Goal: Book appointment/travel/reservation

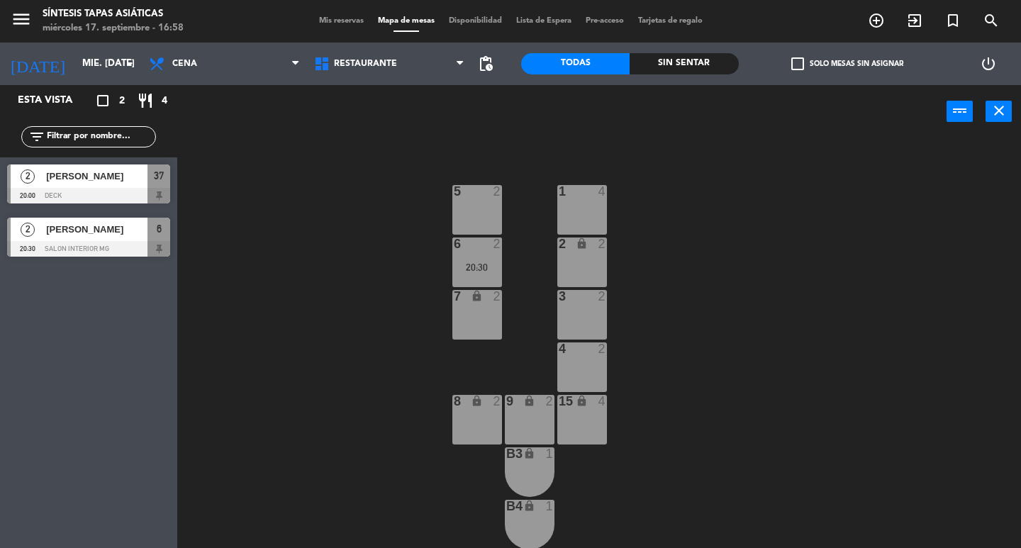
scroll to position [142, 0]
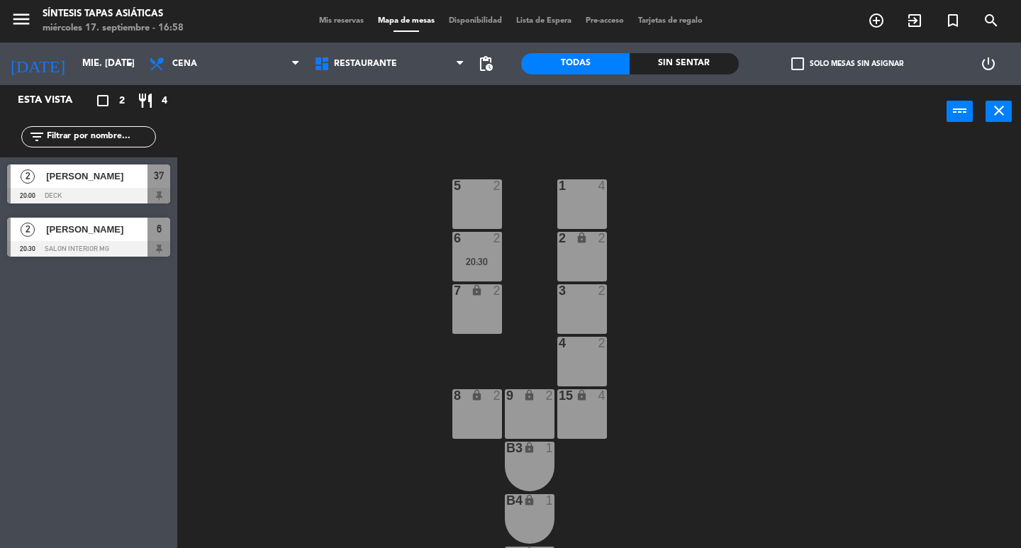
click at [474, 308] on div "7 lock 2" at bounding box center [477, 309] width 50 height 50
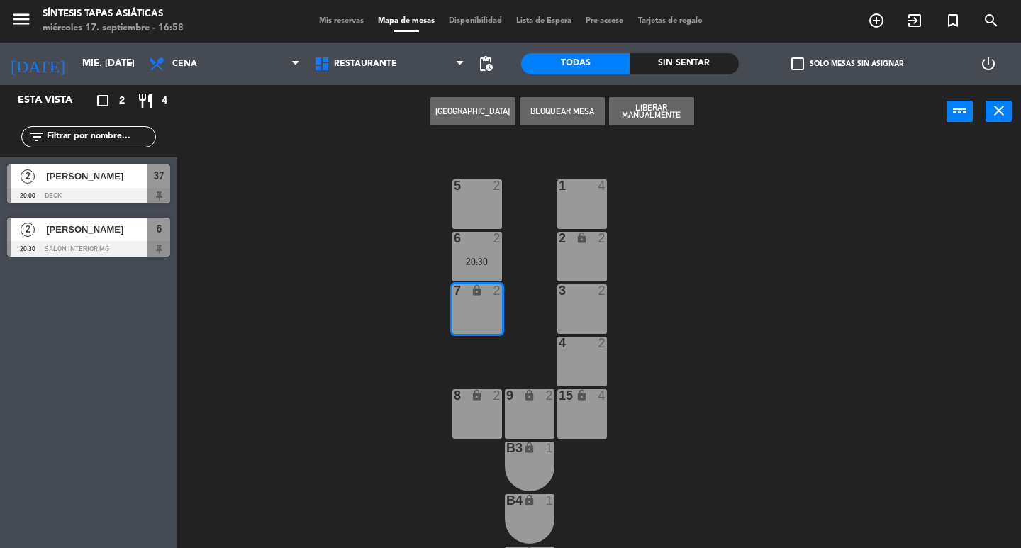
click at [494, 115] on button "[GEOGRAPHIC_DATA]" at bounding box center [472, 111] width 85 height 28
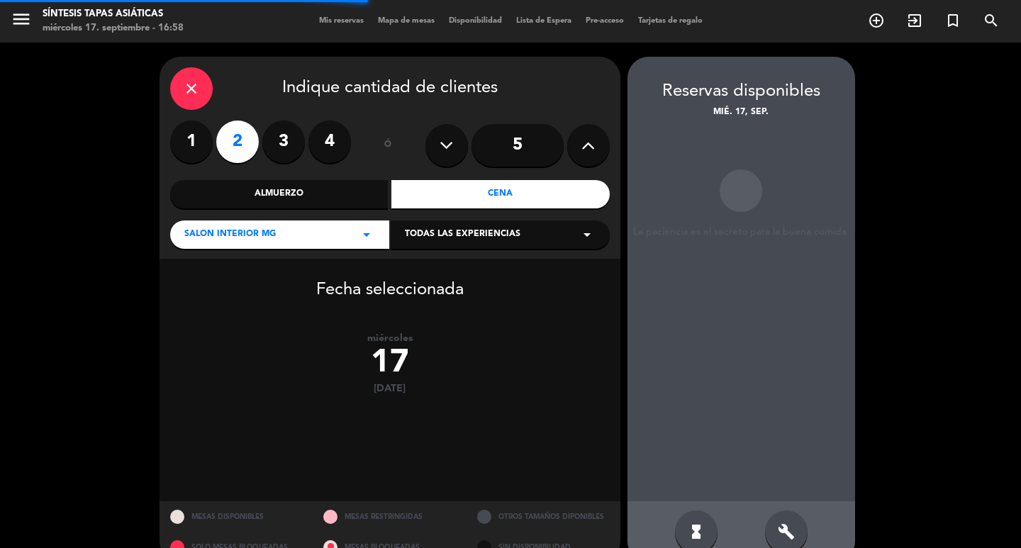
click at [244, 150] on label "2" at bounding box center [237, 142] width 43 height 43
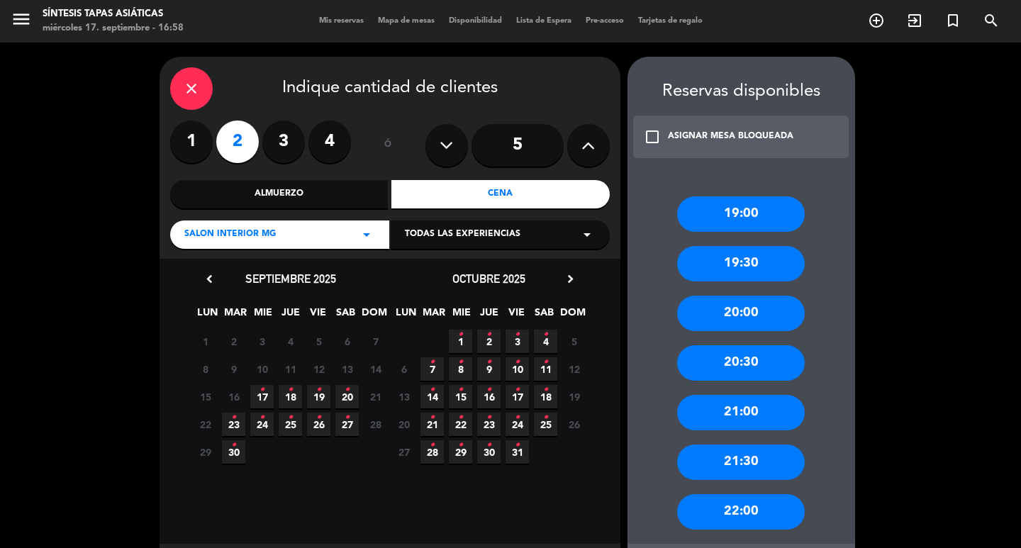
click at [759, 409] on div "21:00" at bounding box center [741, 412] width 128 height 35
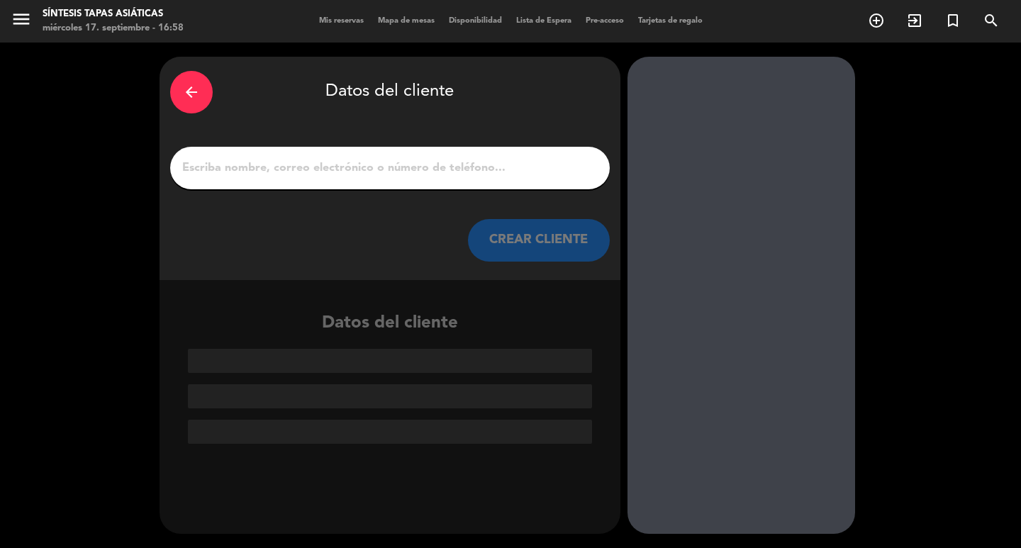
click at [393, 170] on input "1" at bounding box center [390, 168] width 418 height 20
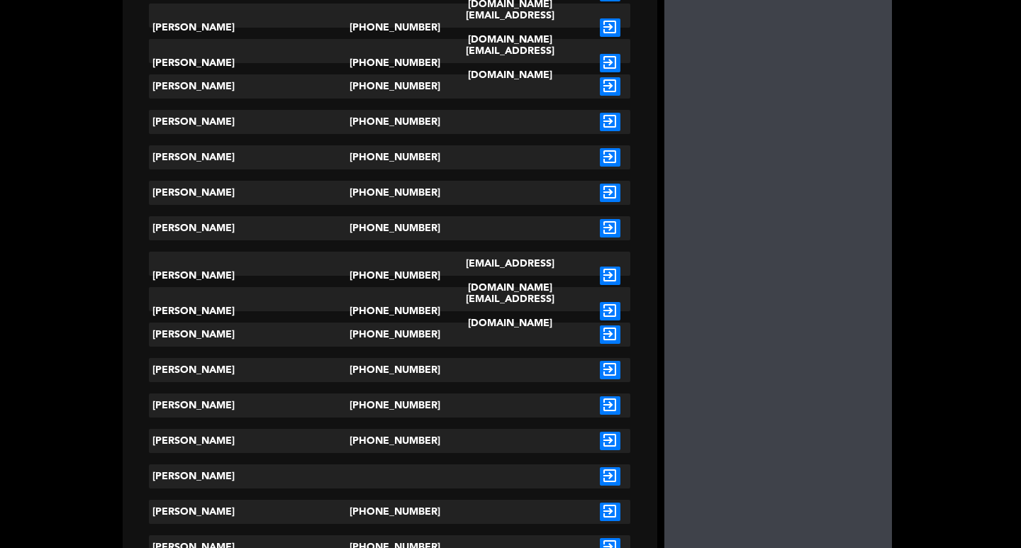
scroll to position [425, 0]
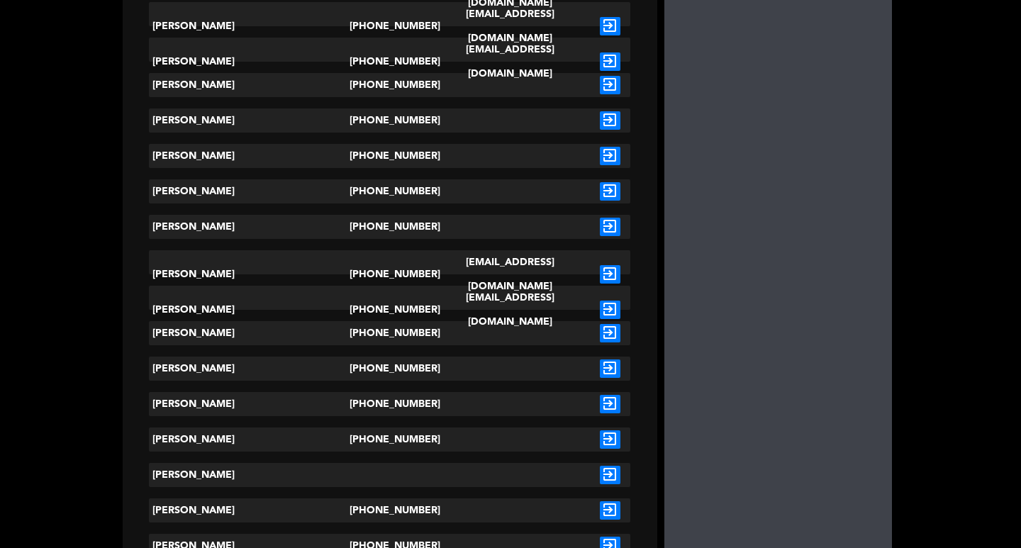
type input "guiller"
click at [600, 333] on icon "exit_to_app" at bounding box center [610, 333] width 21 height 18
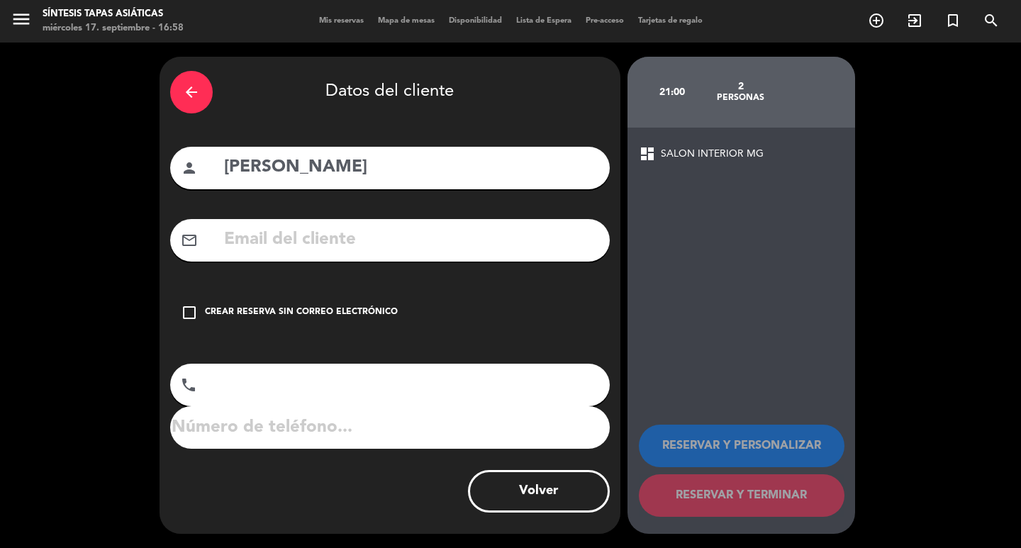
type input "[PHONE_NUMBER]"
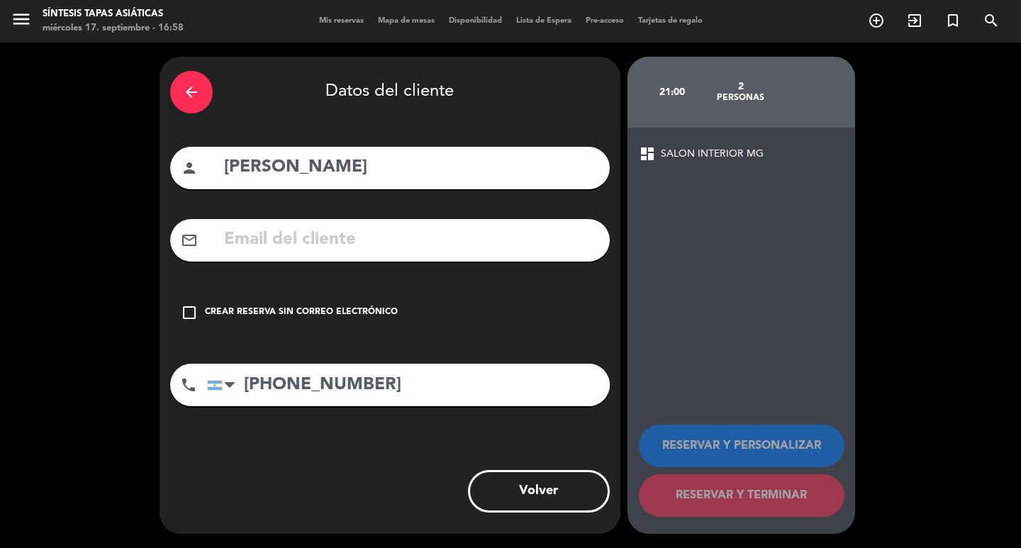
click at [185, 315] on icon "check_box_outline_blank" at bounding box center [189, 312] width 17 height 17
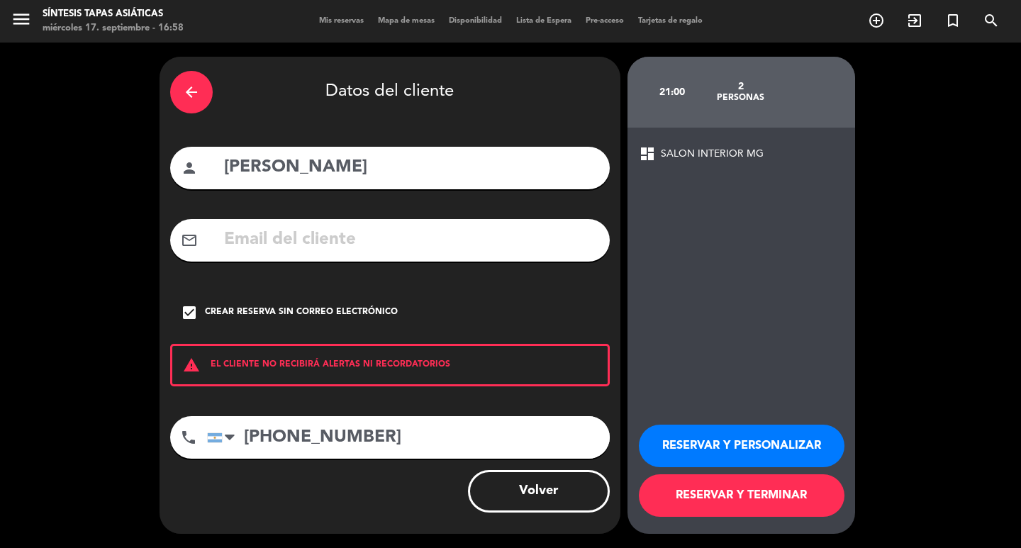
click at [386, 440] on input "[PHONE_NUMBER]" at bounding box center [408, 437] width 403 height 43
type input "[PHONE_NUMBER]"
click at [710, 510] on button "RESERVAR Y TERMINAR" at bounding box center [742, 495] width 206 height 43
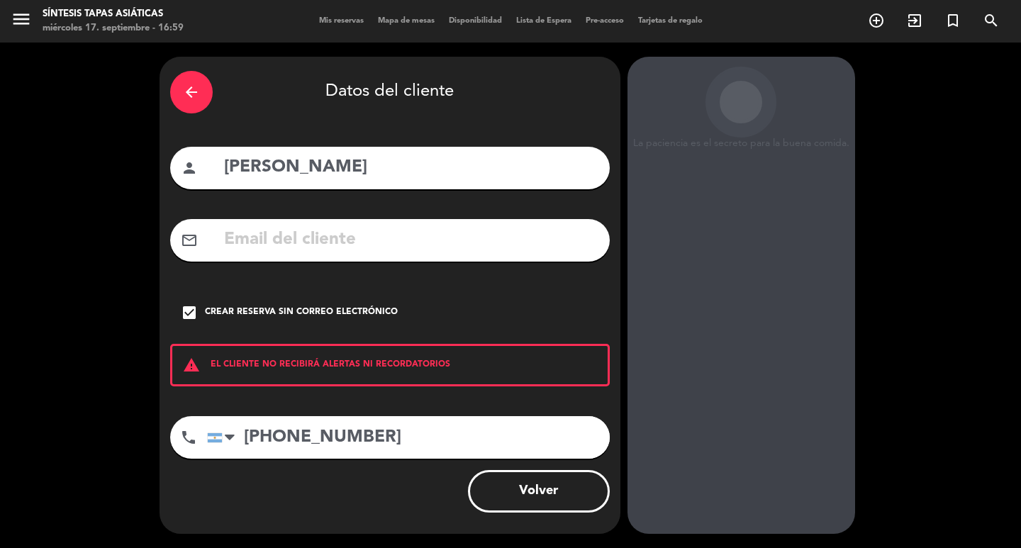
click at [203, 91] on div "arrow_back" at bounding box center [191, 92] width 43 height 43
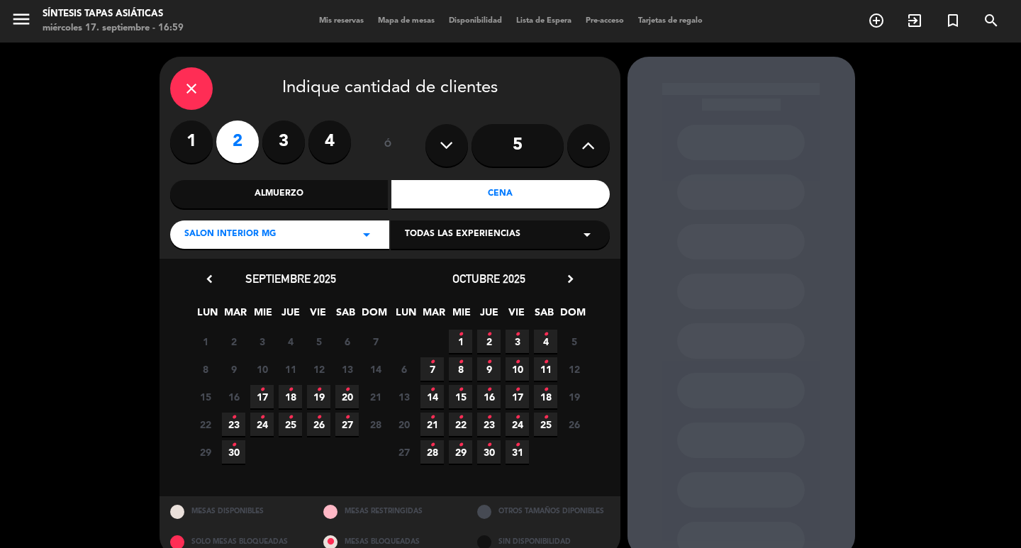
click at [199, 96] on icon "close" at bounding box center [191, 88] width 17 height 17
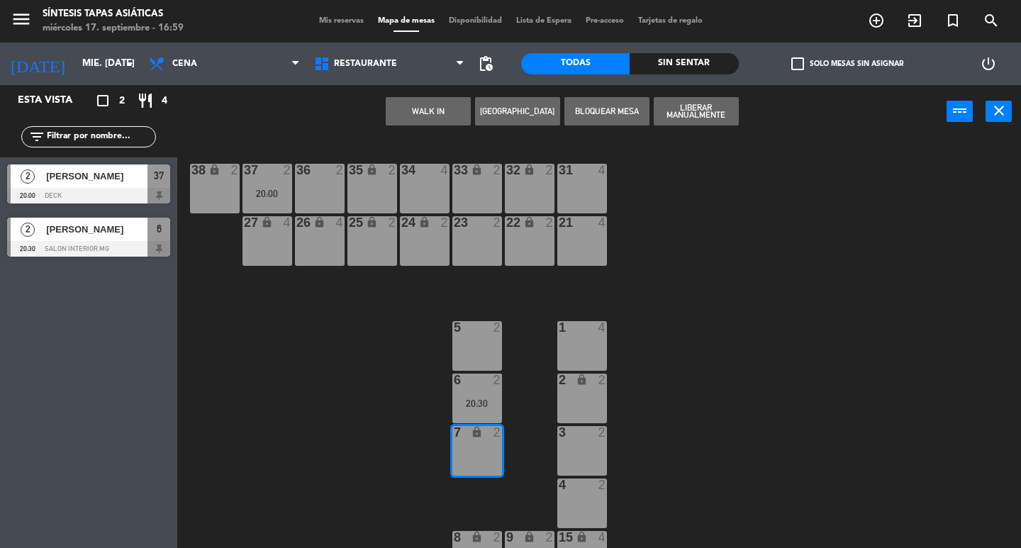
click at [490, 452] on div "7 lock 2" at bounding box center [477, 451] width 50 height 50
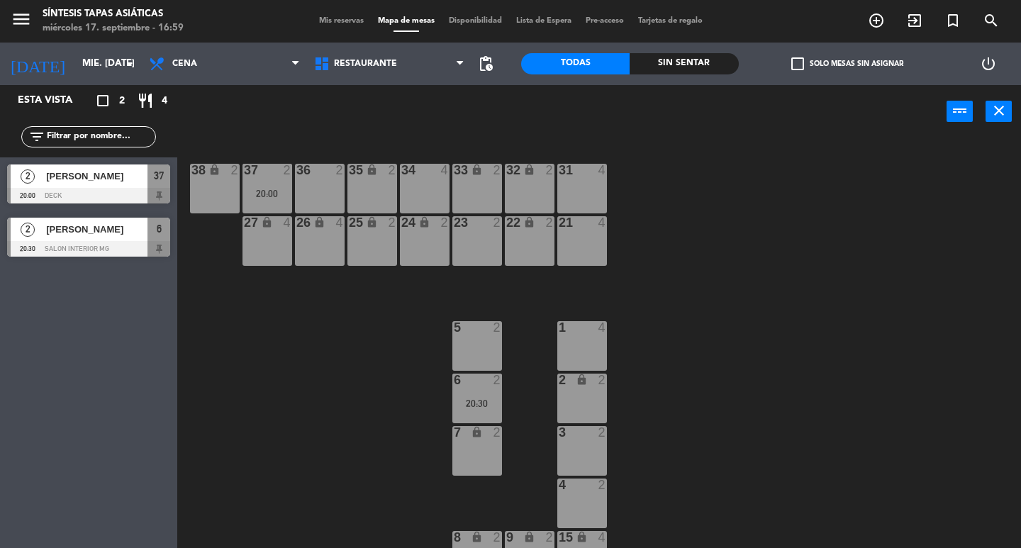
click at [475, 452] on div "7 lock 2" at bounding box center [477, 451] width 50 height 50
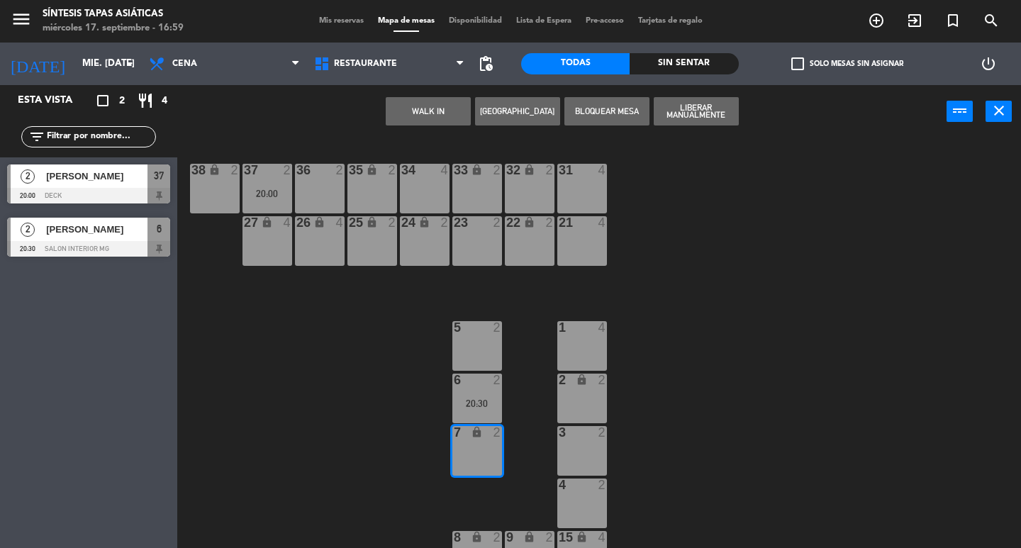
click at [522, 106] on button "[GEOGRAPHIC_DATA]" at bounding box center [517, 111] width 85 height 28
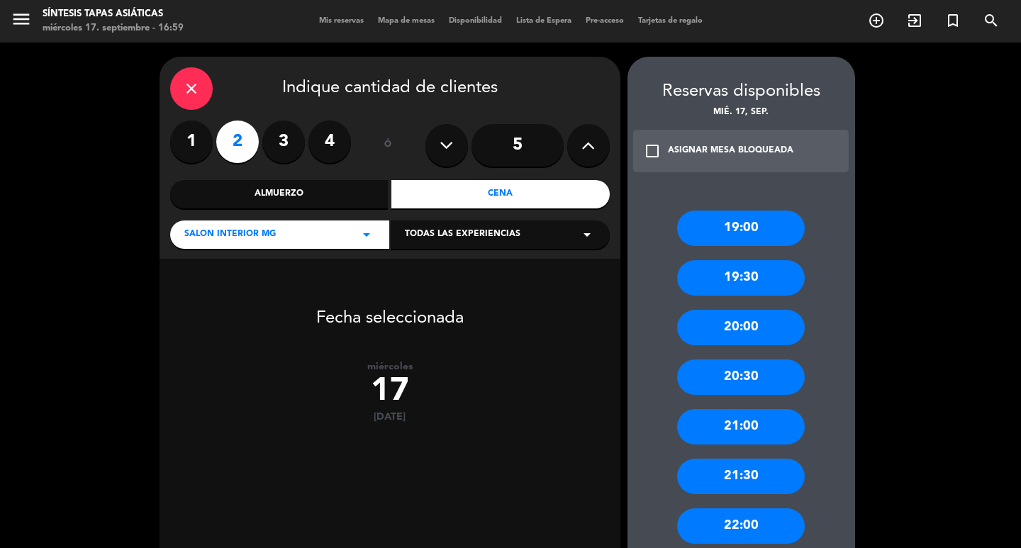
click at [242, 150] on label "2" at bounding box center [237, 142] width 43 height 43
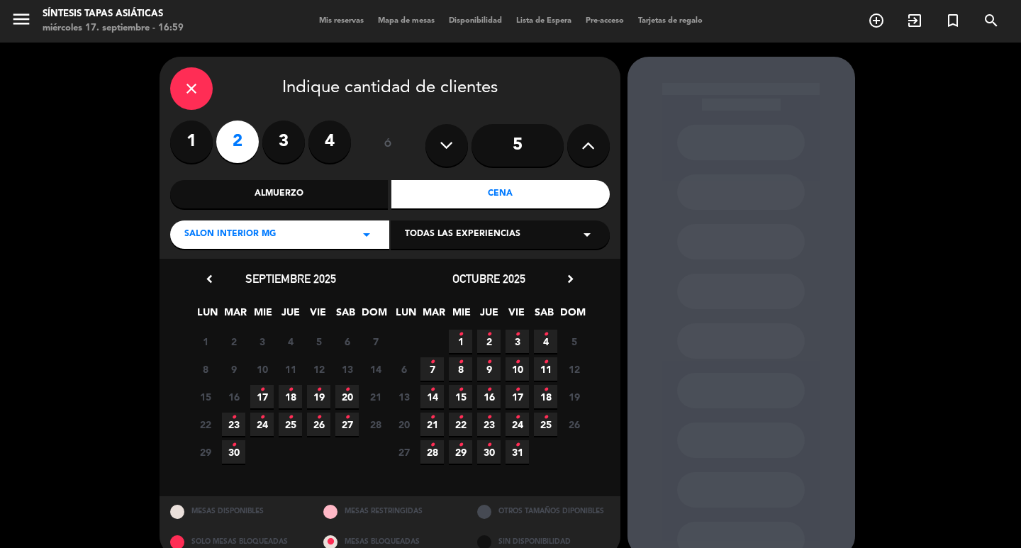
click at [260, 398] on icon "•" at bounding box center [261, 390] width 5 height 23
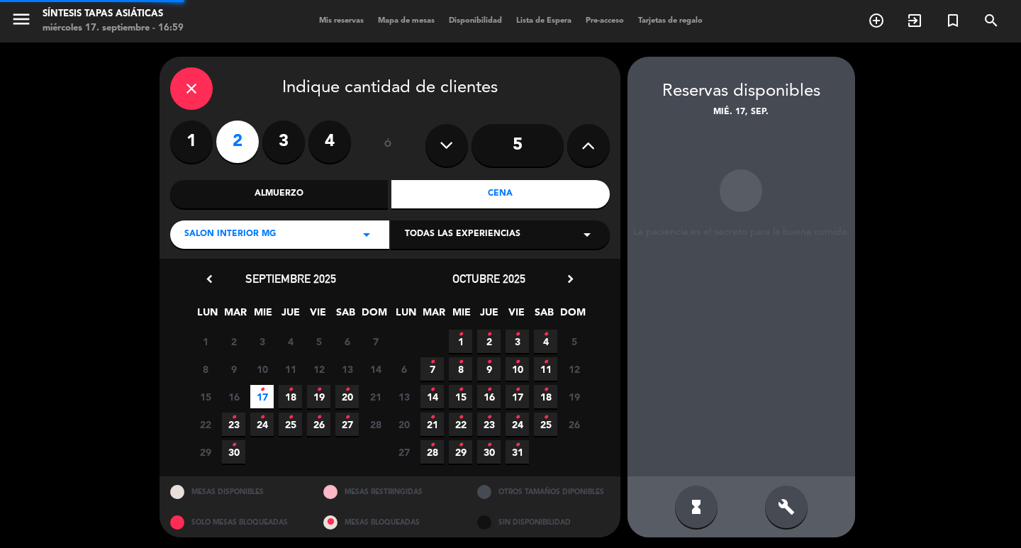
scroll to position [3, 0]
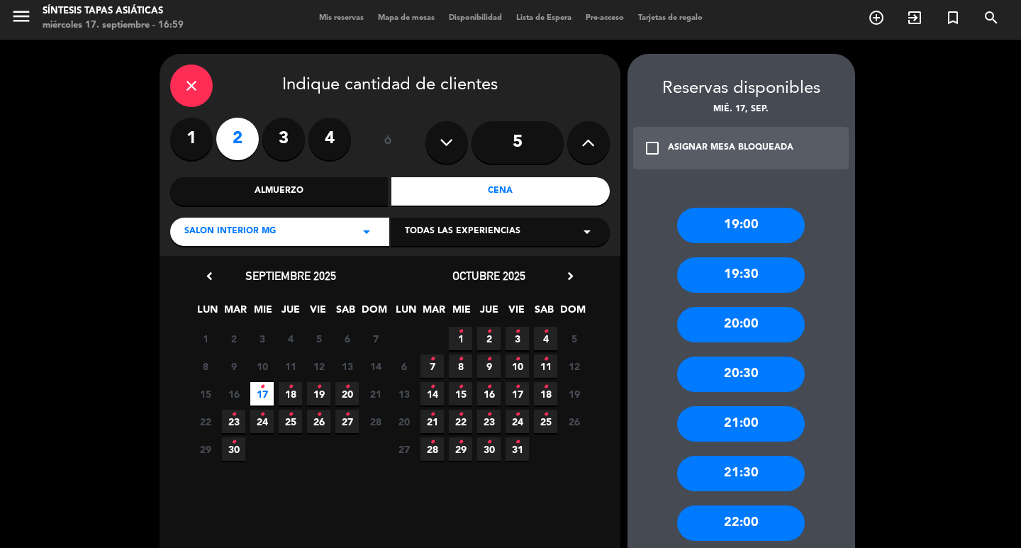
click at [753, 422] on div "21:00" at bounding box center [741, 423] width 128 height 35
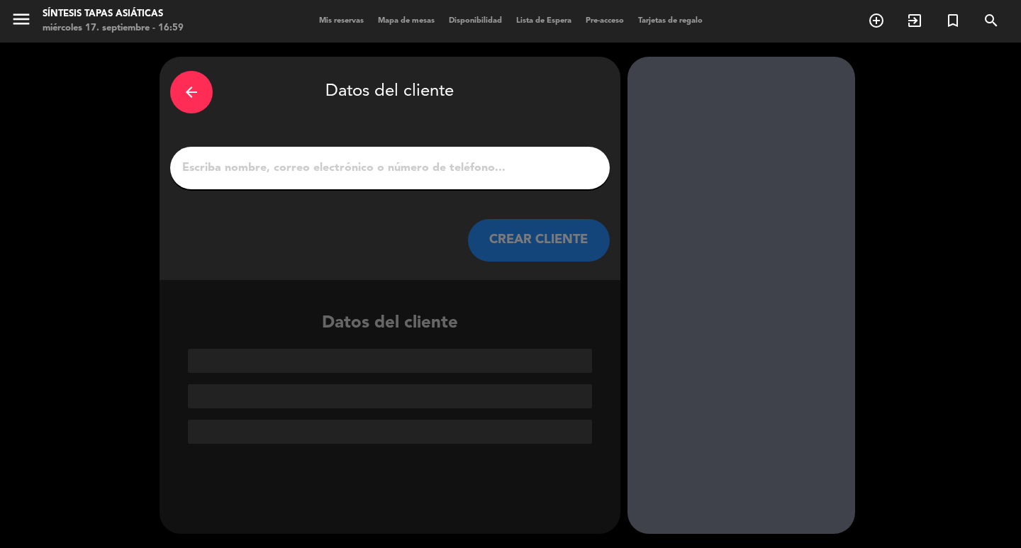
click at [367, 170] on input "1" at bounding box center [390, 168] width 418 height 20
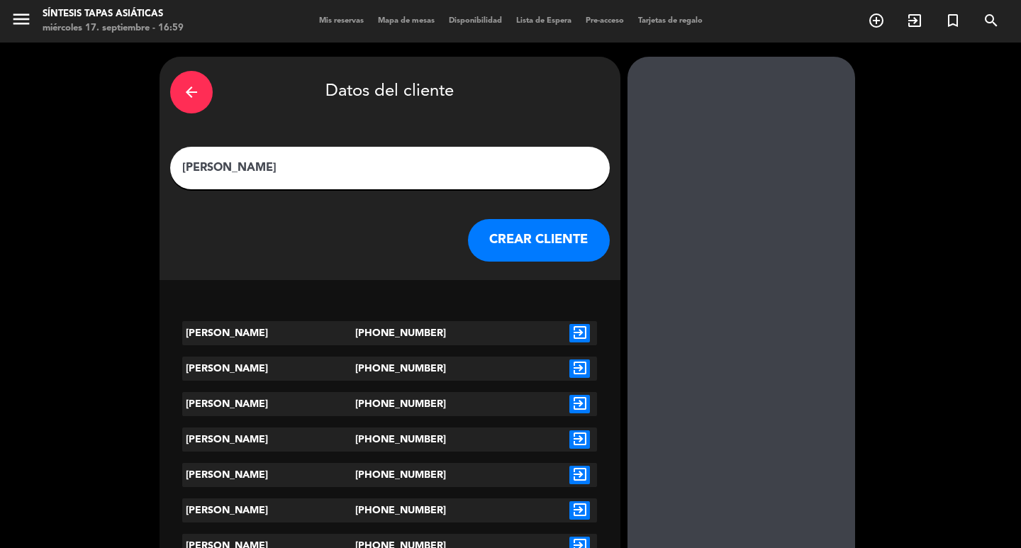
type input "[PERSON_NAME]"
click at [586, 403] on icon "exit_to_app" at bounding box center [579, 404] width 21 height 18
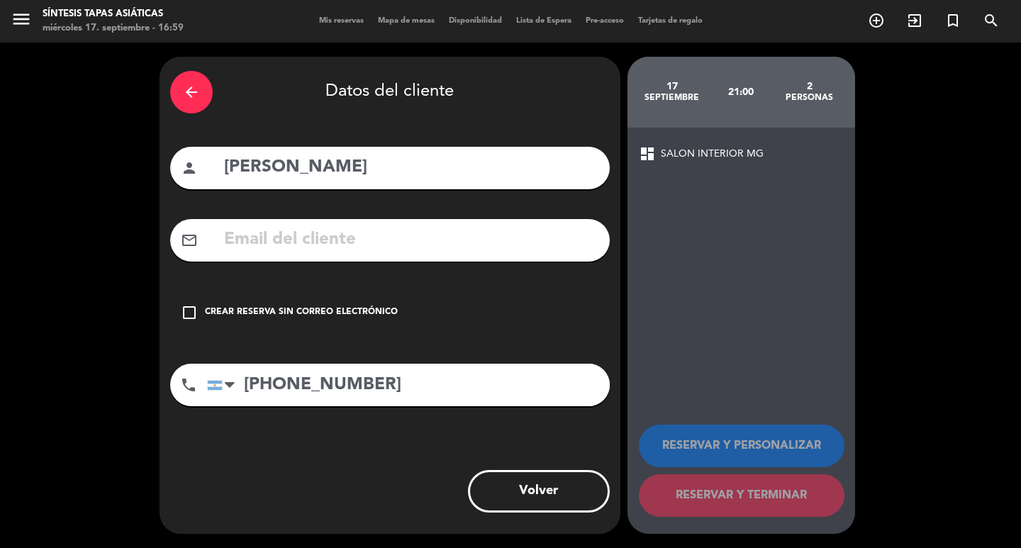
click at [188, 314] on icon "check_box_outline_blank" at bounding box center [189, 312] width 17 height 17
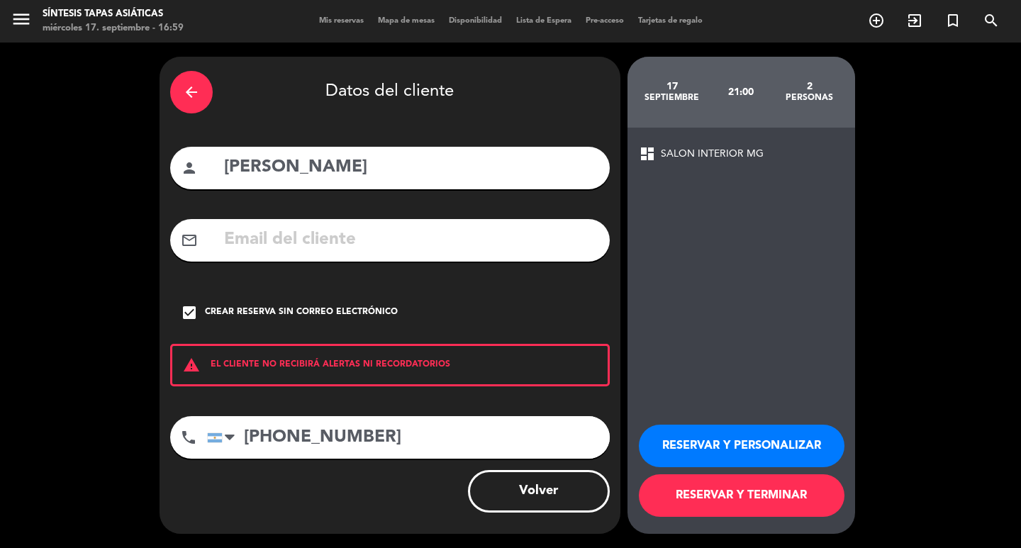
click at [723, 502] on button "RESERVAR Y TERMINAR" at bounding box center [742, 495] width 206 height 43
